Goal: Submit feedback/report problem

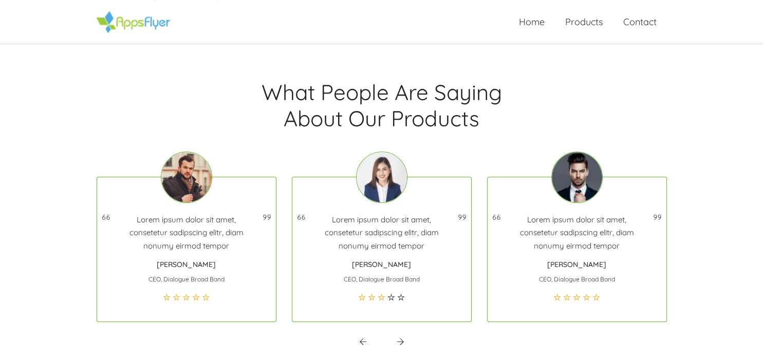
scroll to position [1370, 0]
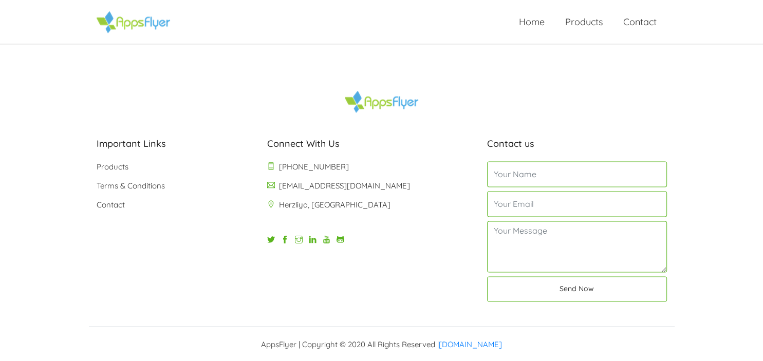
click at [575, 185] on input "text" at bounding box center [577, 174] width 180 height 26
click at [577, 179] on input "text" at bounding box center [577, 174] width 180 height 26
type input "<h1>tsrete"
click at [544, 212] on input "email" at bounding box center [577, 204] width 180 height 26
type input "[EMAIL_ADDRESS][DOMAIN_NAME]"
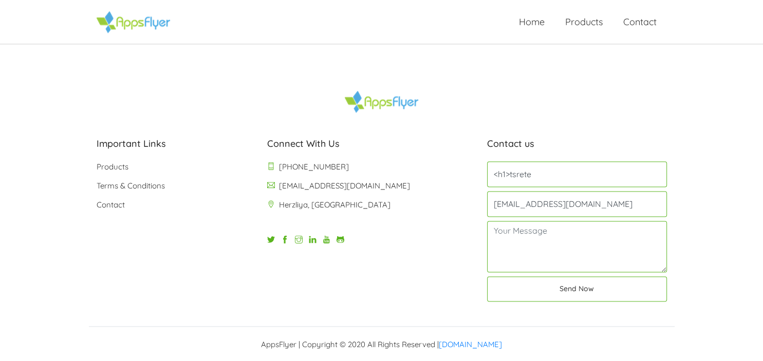
click at [534, 253] on textarea at bounding box center [577, 246] width 180 height 51
type textarea ","
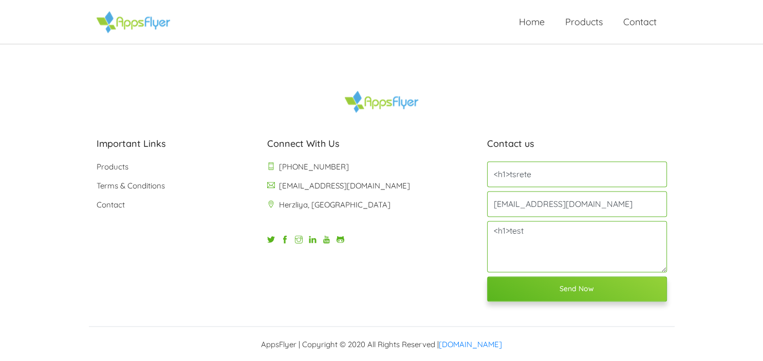
type textarea "<h1>test"
click at [571, 279] on button "Send Now" at bounding box center [577, 289] width 180 height 25
